Goal: Information Seeking & Learning: Learn about a topic

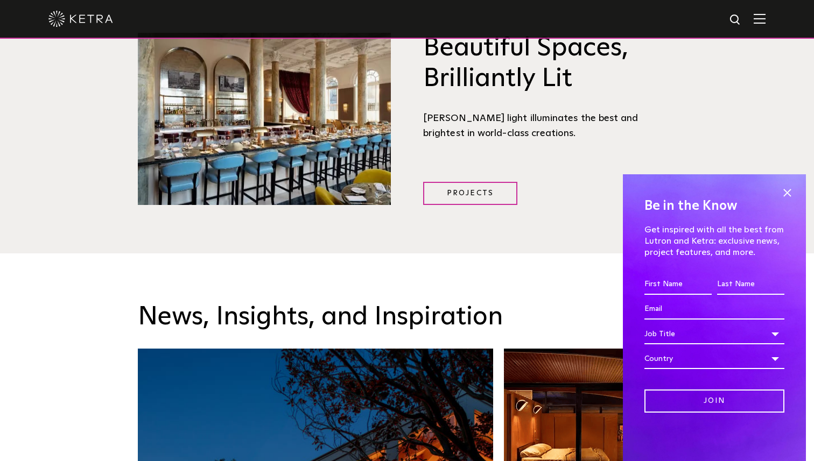
scroll to position [1503, 0]
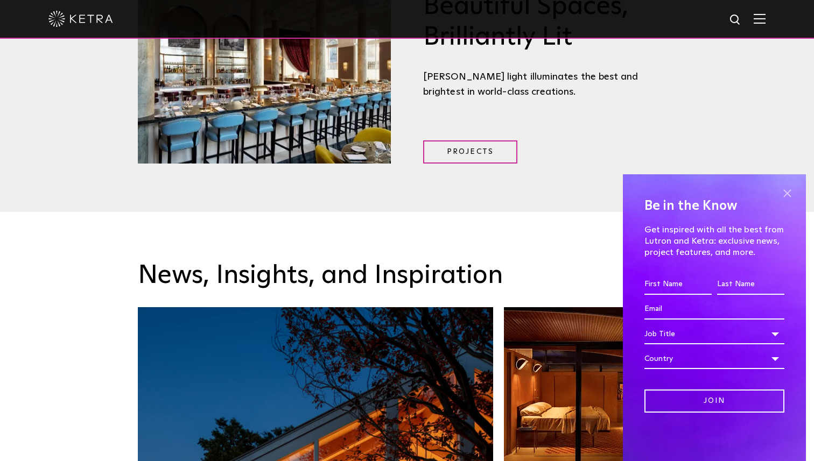
click at [786, 193] on span at bounding box center [787, 193] width 16 height 16
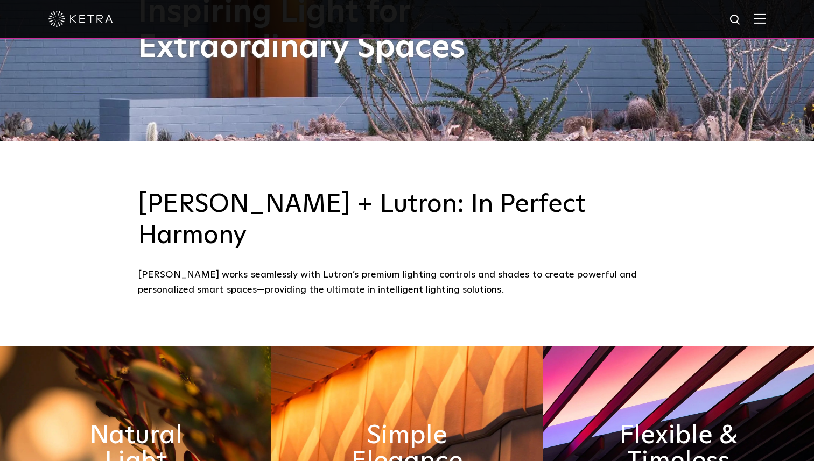
scroll to position [319, 0]
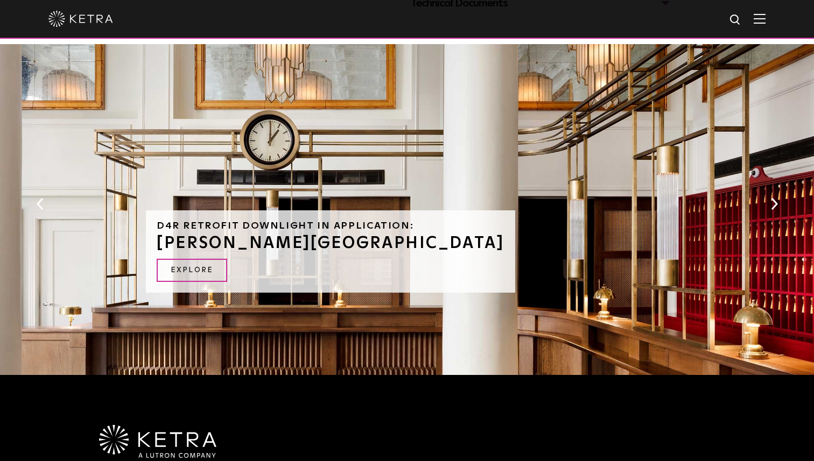
scroll to position [614, 0]
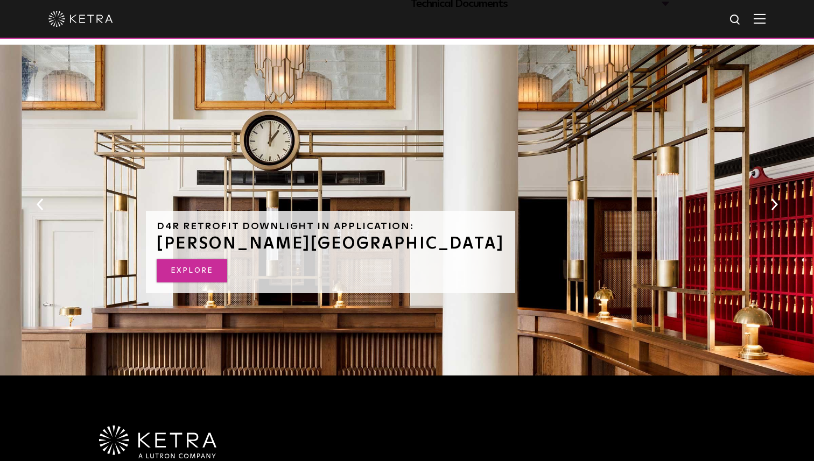
click at [195, 275] on link "EXPLORE" at bounding box center [192, 270] width 70 height 23
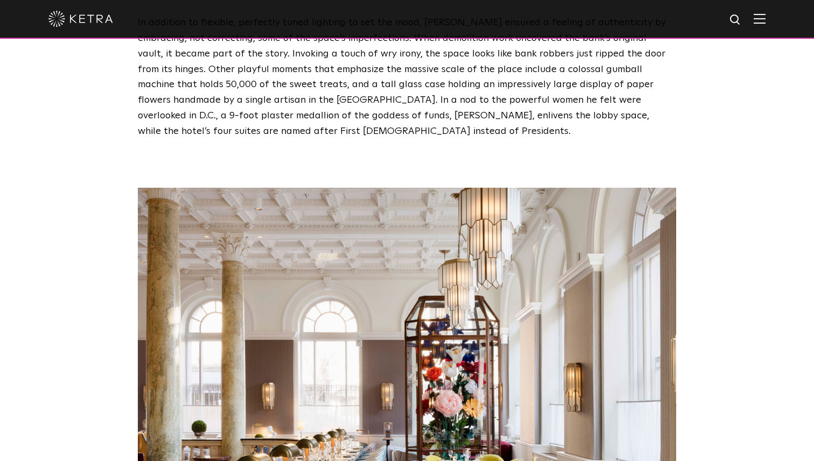
scroll to position [1950, 0]
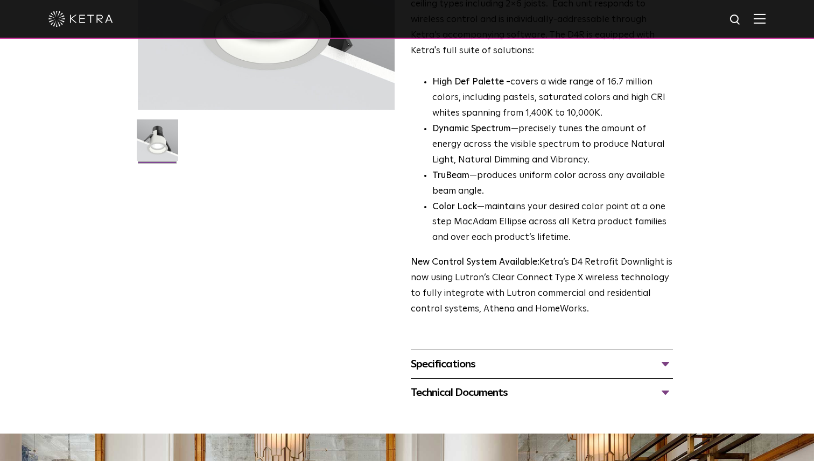
scroll to position [228, 0]
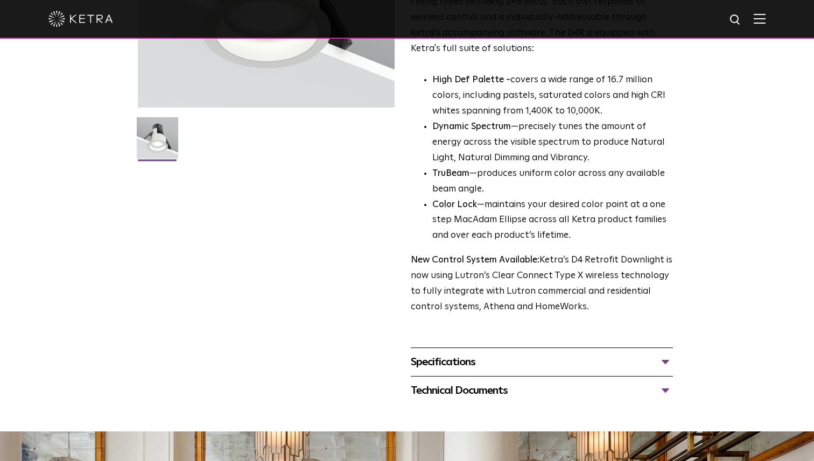
click at [512, 367] on div "Specifications" at bounding box center [542, 362] width 262 height 17
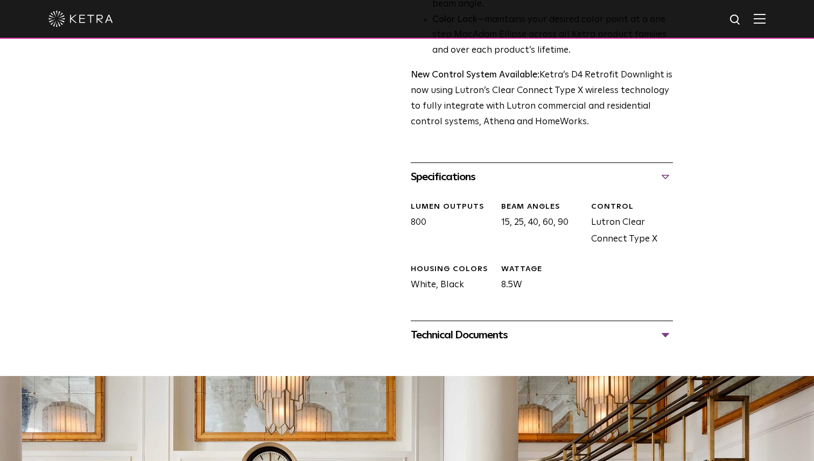
scroll to position [414, 0]
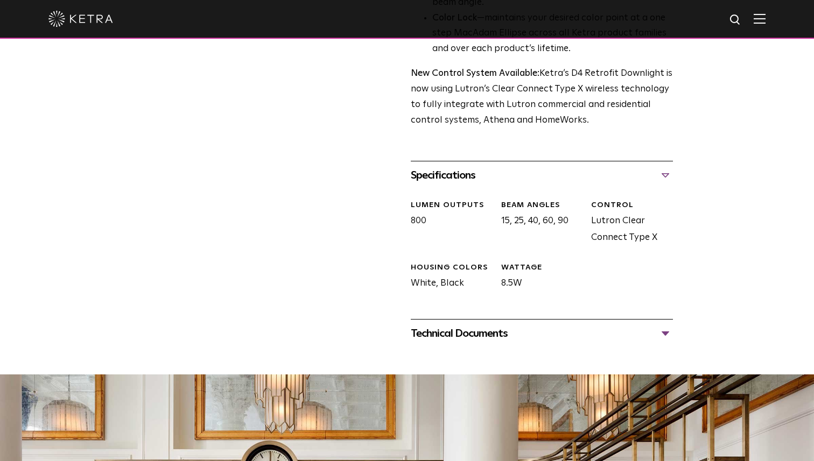
click at [520, 329] on div "Technical Documents" at bounding box center [542, 333] width 262 height 17
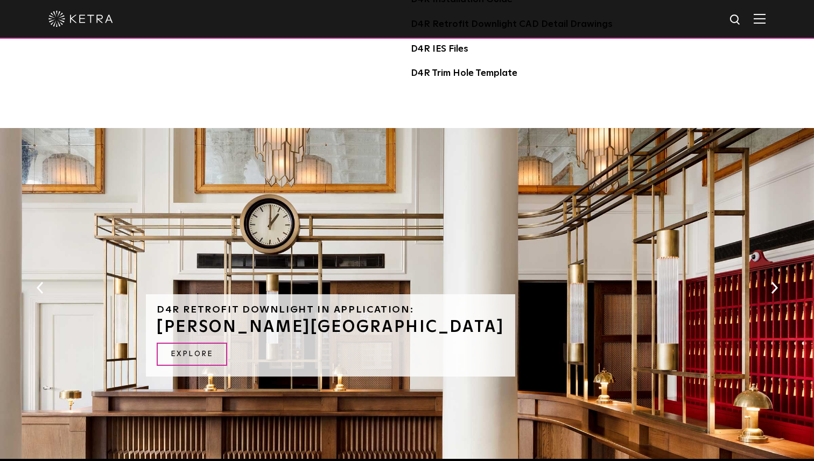
scroll to position [789, 0]
